Goal: Task Accomplishment & Management: Use online tool/utility

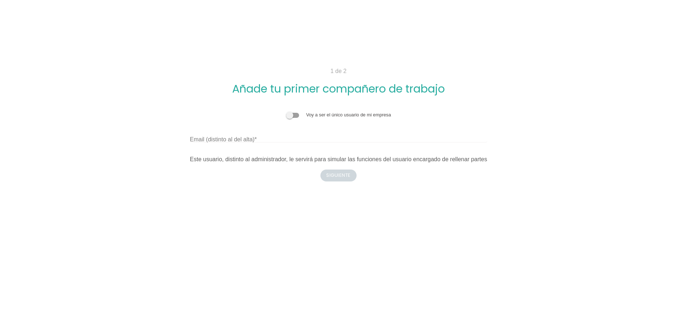
click at [292, 114] on span at bounding box center [292, 115] width 13 height 5
click at [286, 111] on input "checkbox" at bounding box center [286, 111] width 0 height 0
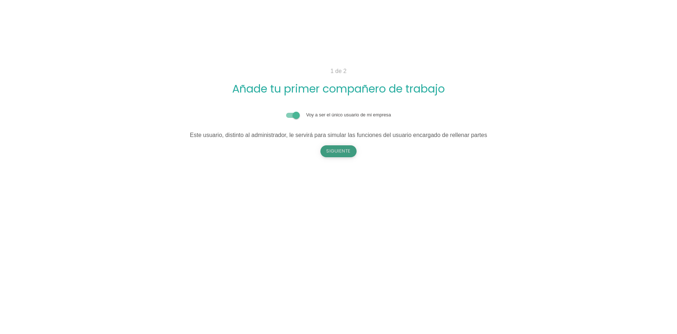
click at [340, 151] on button "Siguiente" at bounding box center [338, 151] width 36 height 12
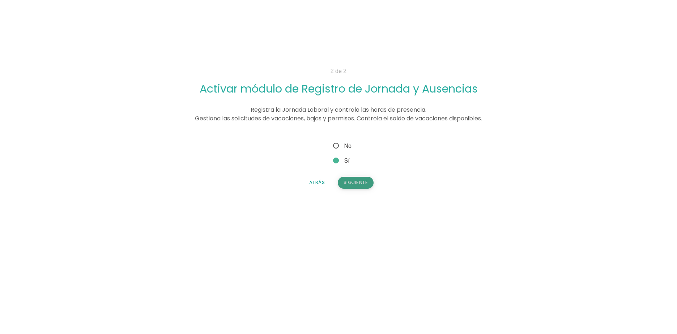
click at [364, 182] on button "Siguiente" at bounding box center [356, 183] width 36 height 12
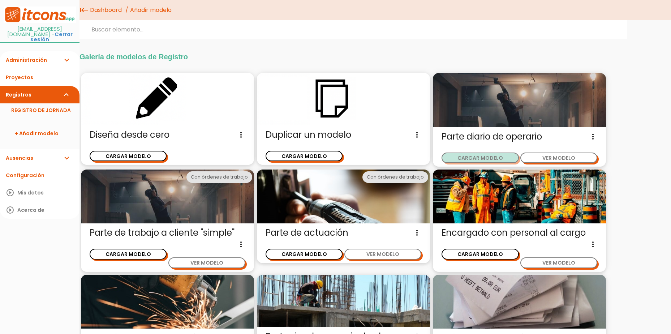
click at [490, 157] on button "CARGAR MODELO" at bounding box center [480, 158] width 77 height 10
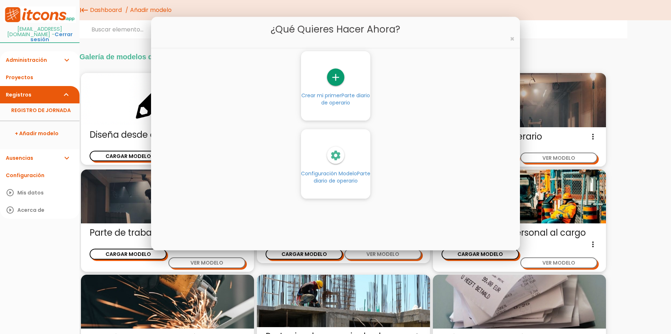
click at [334, 81] on icon "add" at bounding box center [335, 77] width 17 height 17
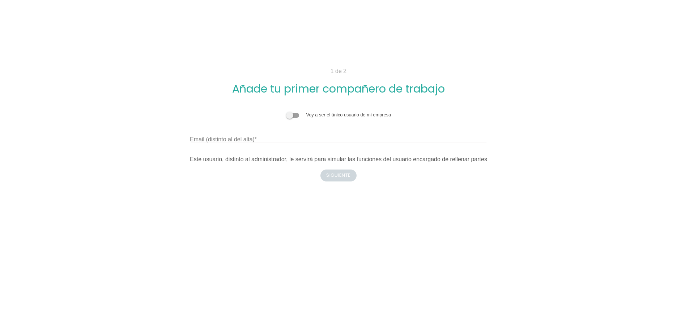
click at [225, 140] on label "Email (distinto al del alta)" at bounding box center [223, 139] width 67 height 9
click at [225, 140] on input "Email (distinto al del alta)" at bounding box center [338, 137] width 297 height 12
click at [298, 115] on span at bounding box center [292, 115] width 13 height 5
click at [286, 111] on input "checkbox" at bounding box center [286, 111] width 0 height 0
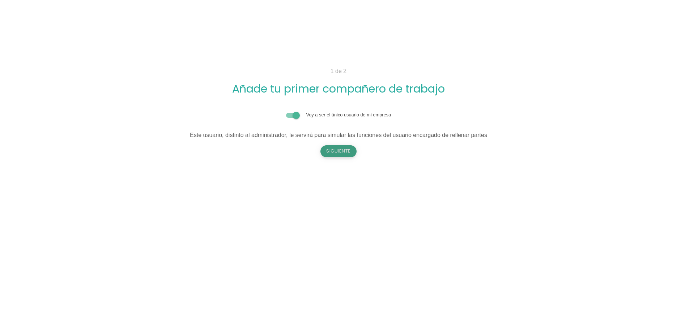
click at [336, 152] on button "Siguiente" at bounding box center [338, 151] width 36 height 12
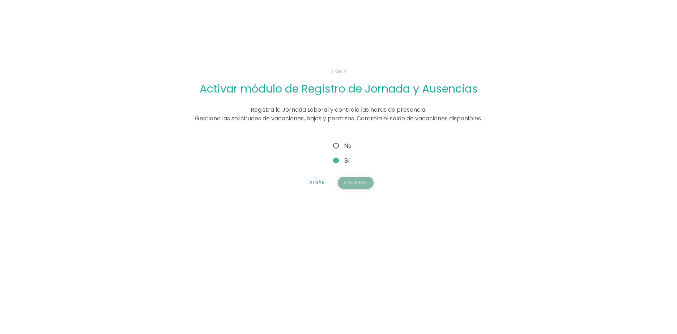
click at [358, 185] on button "Siguiente" at bounding box center [356, 183] width 36 height 12
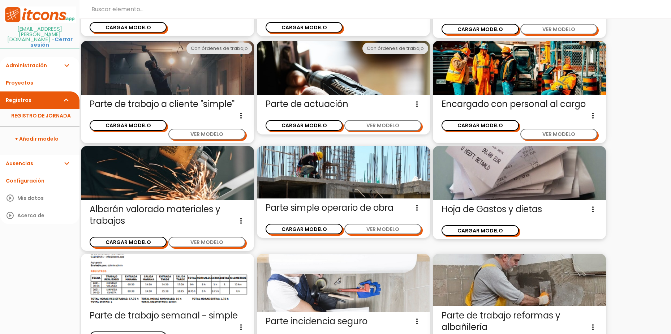
scroll to position [126, 0]
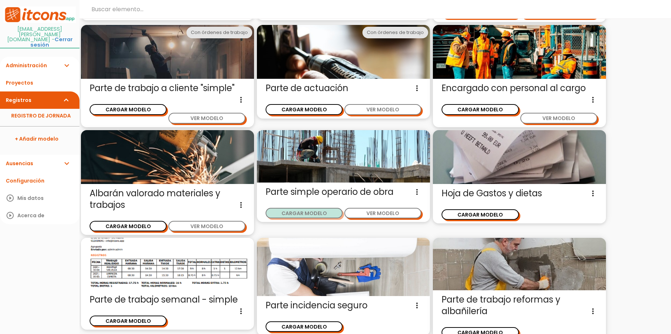
click at [307, 212] on button "CARGAR MODELO" at bounding box center [304, 213] width 77 height 10
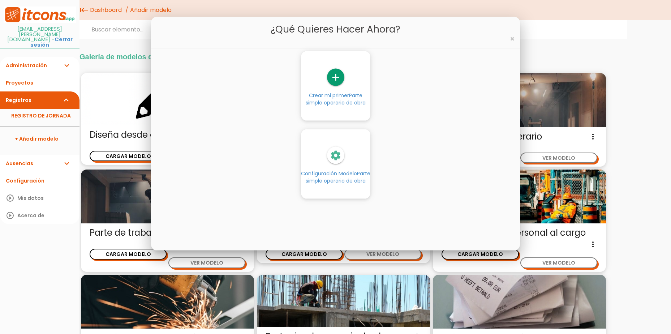
click at [335, 157] on icon "settings" at bounding box center [335, 155] width 17 height 17
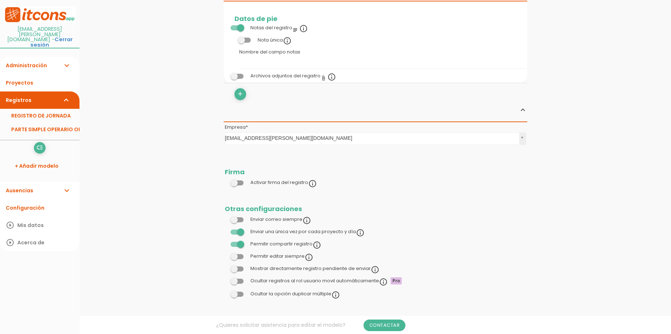
scroll to position [377, 0]
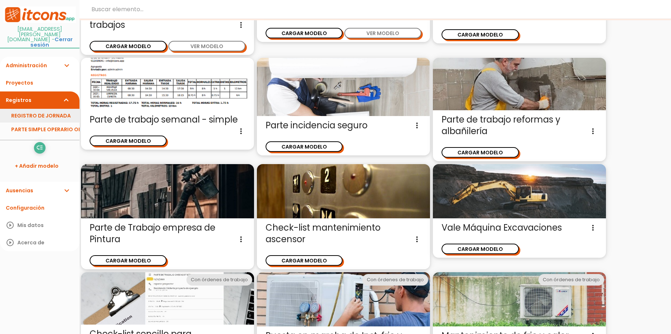
scroll to position [256, 0]
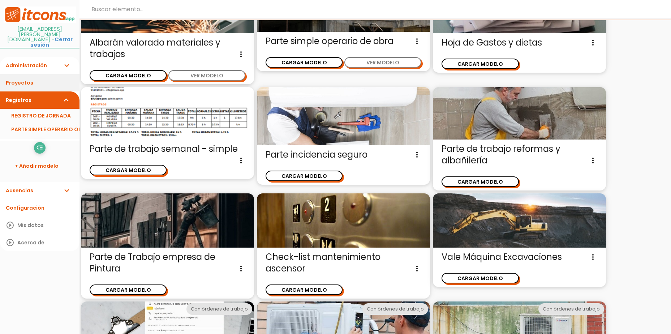
click at [31, 74] on link "Proyectos" at bounding box center [40, 82] width 80 height 17
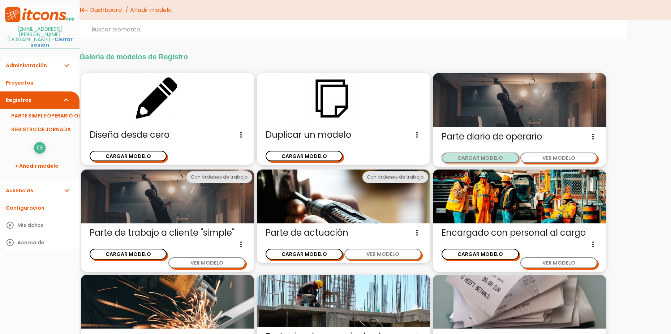
click at [492, 157] on button "CARGAR MODELO" at bounding box center [480, 158] width 77 height 10
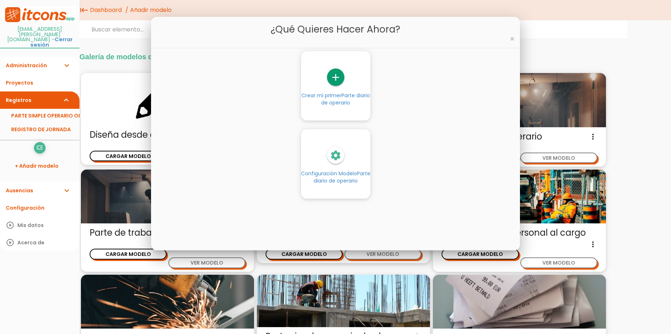
click at [339, 90] on link "add Crear mi primer Parte diario de operario" at bounding box center [335, 88] width 69 height 38
